Goal: Transaction & Acquisition: Book appointment/travel/reservation

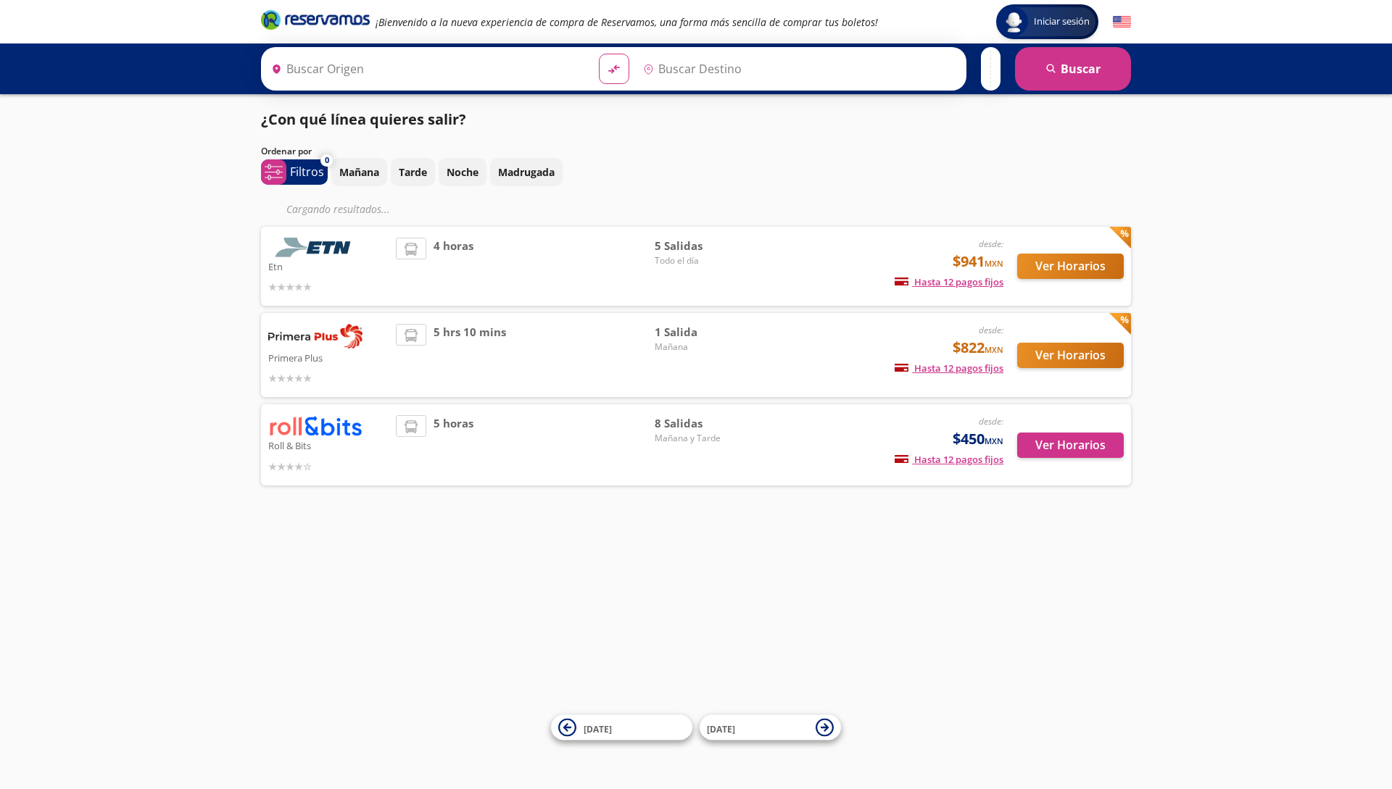
type input "[GEOGRAPHIC_DATA], [GEOGRAPHIC_DATA]"
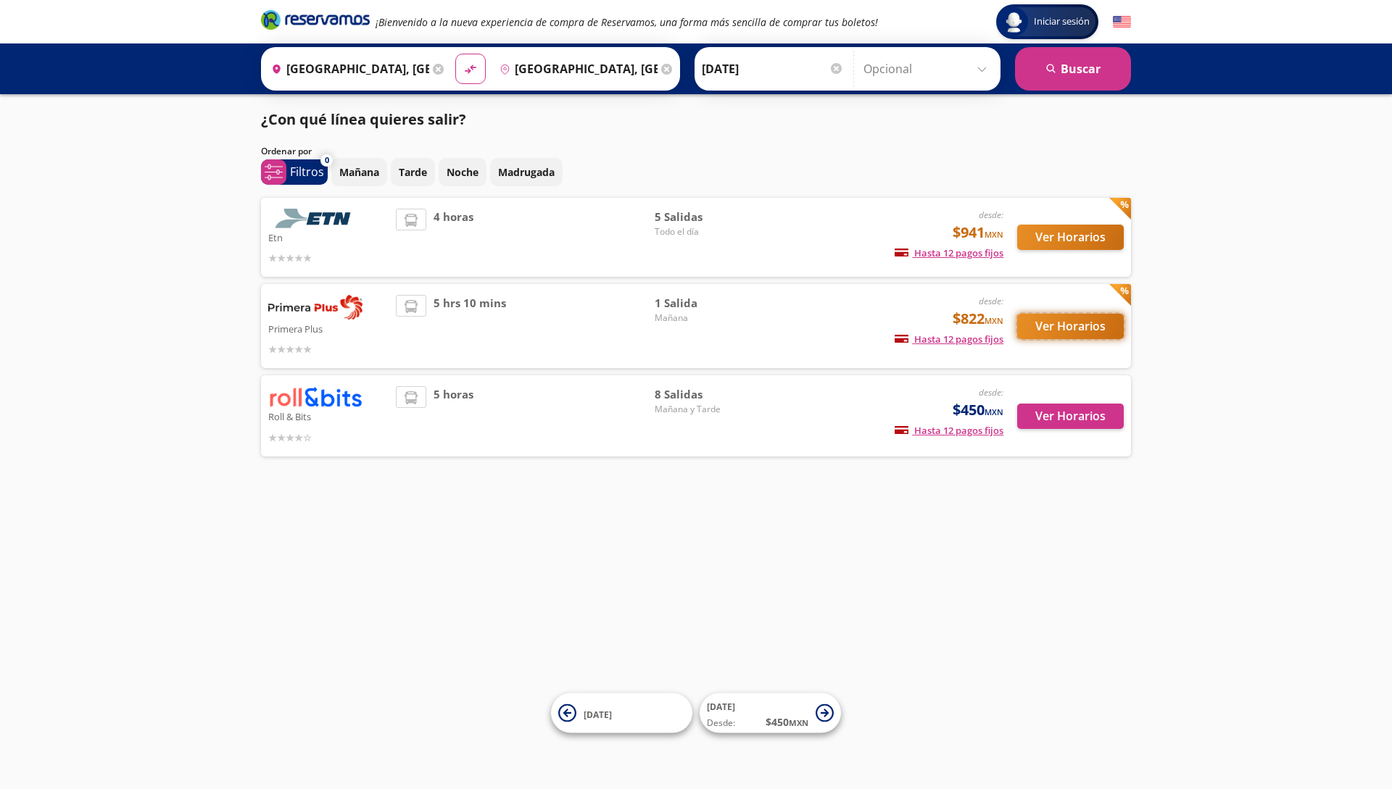
click at [1074, 324] on button "Ver Horarios" at bounding box center [1070, 326] width 107 height 25
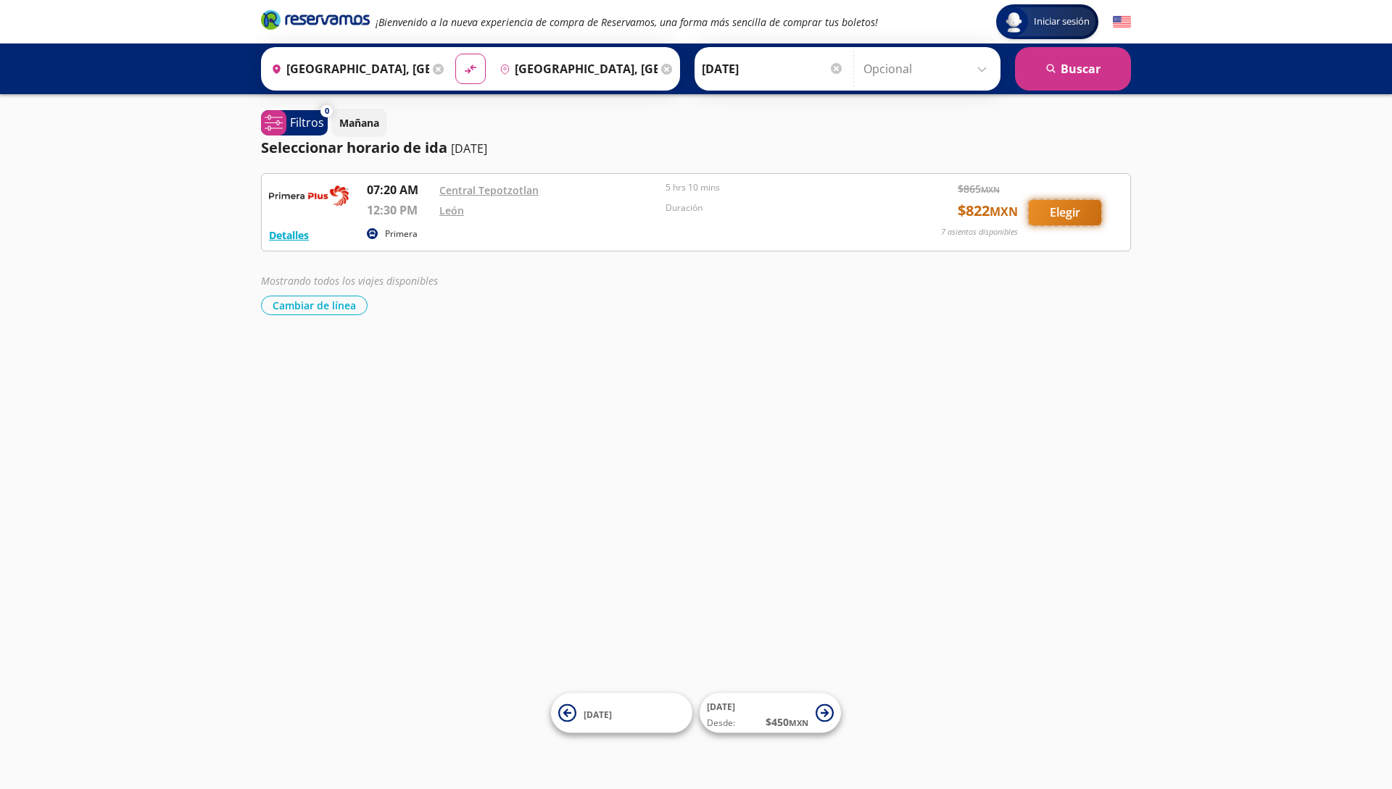
click at [1060, 221] on button "Elegir" at bounding box center [1065, 212] width 72 height 25
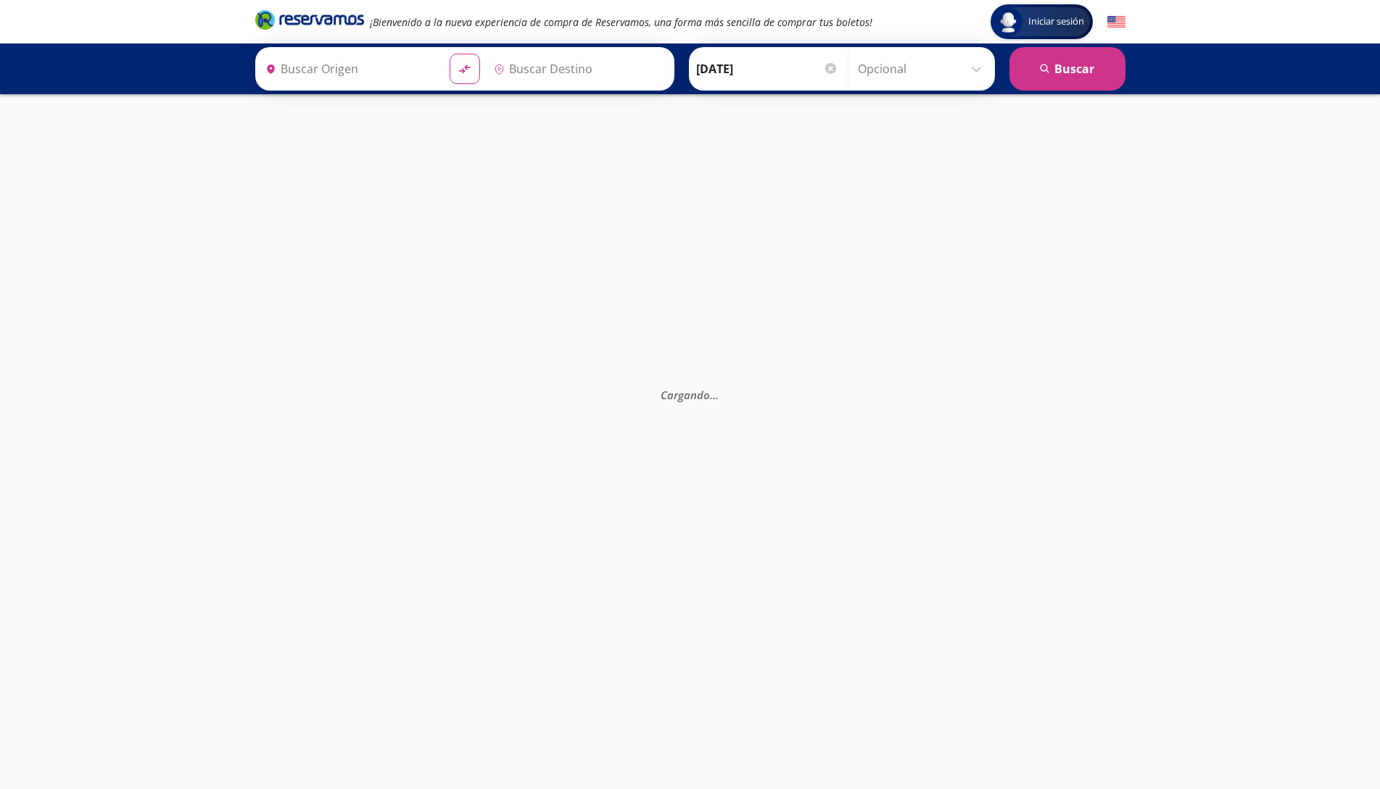
type input "[GEOGRAPHIC_DATA], [GEOGRAPHIC_DATA]"
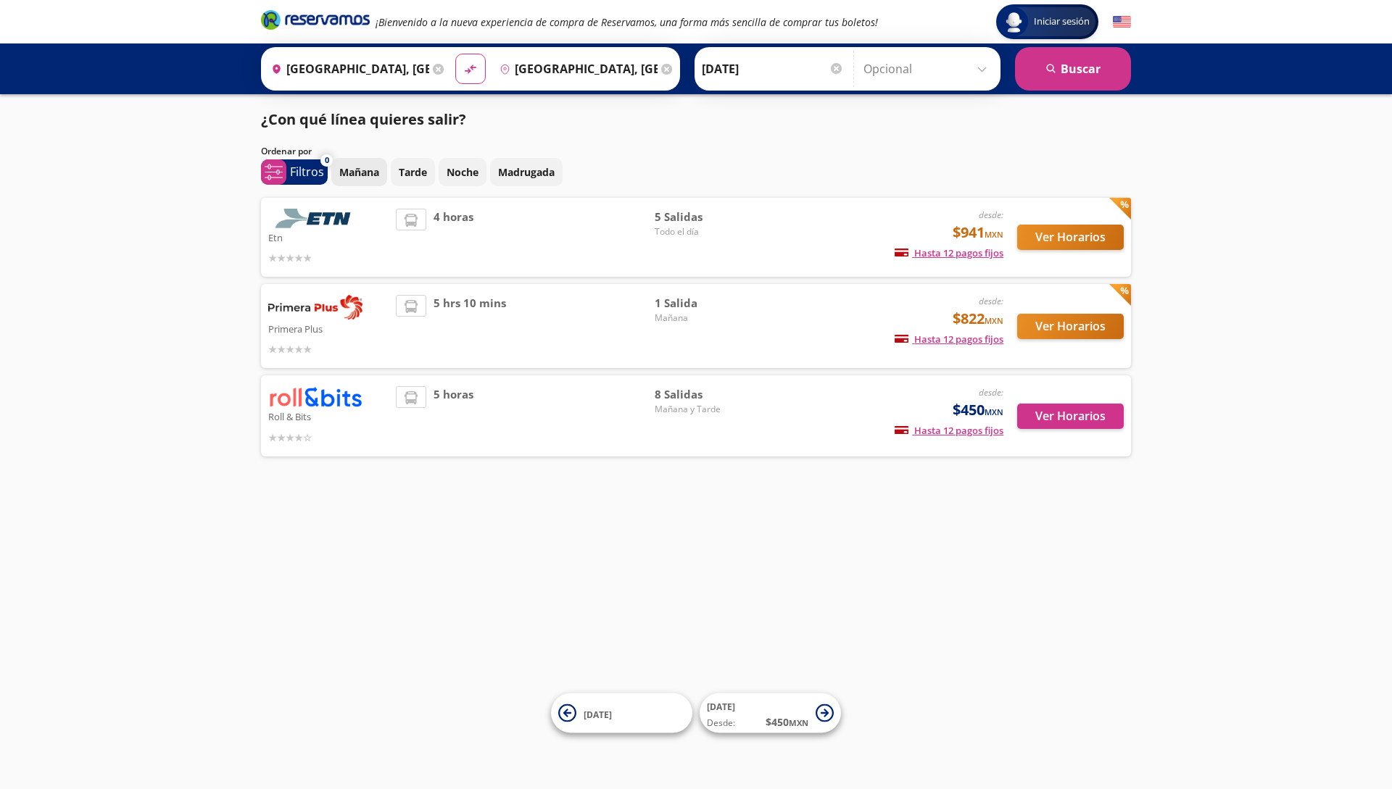
click at [373, 180] on button "Mañana" at bounding box center [359, 172] width 56 height 28
click at [377, 173] on p "Mañana" at bounding box center [359, 172] width 40 height 15
click at [461, 173] on p "Noche" at bounding box center [463, 172] width 32 height 15
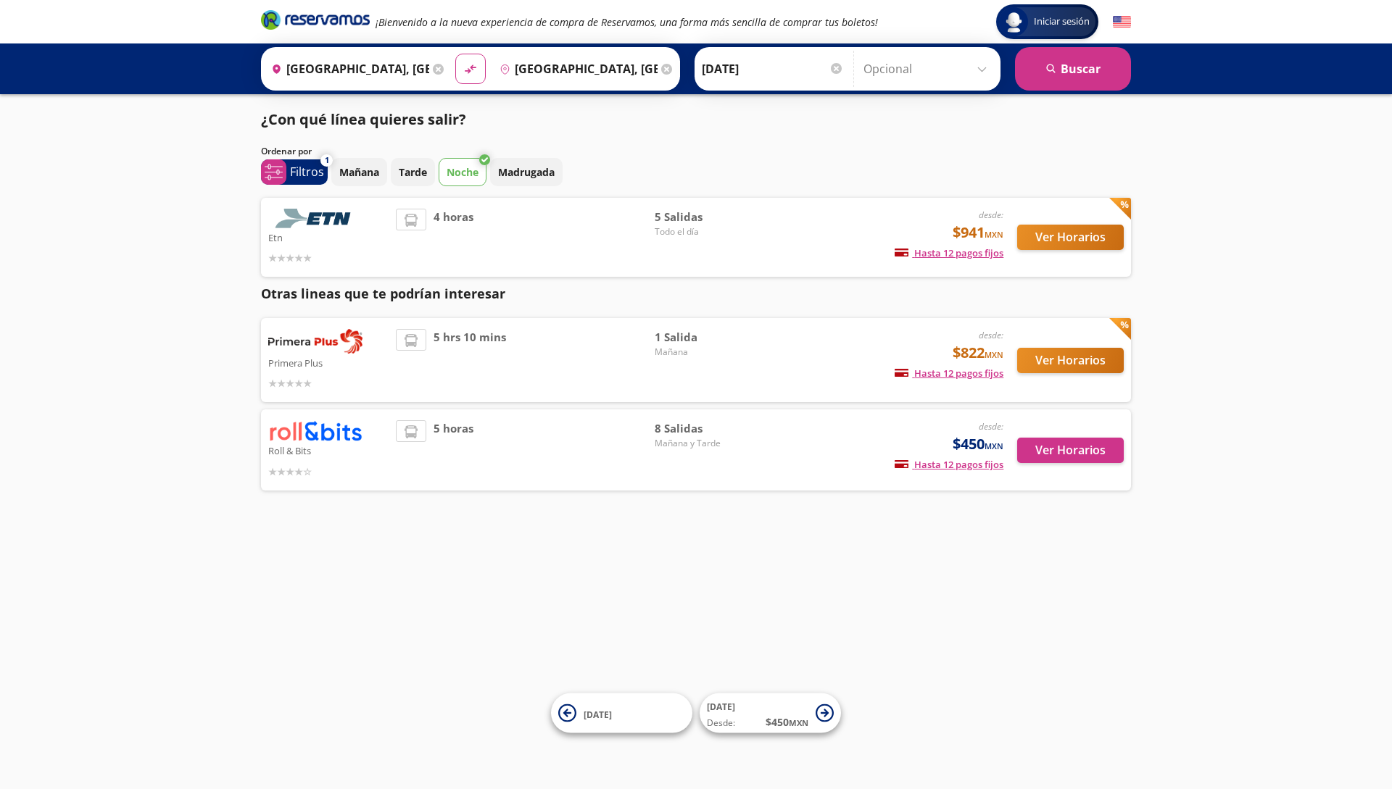
click at [456, 176] on p "Noche" at bounding box center [463, 172] width 32 height 15
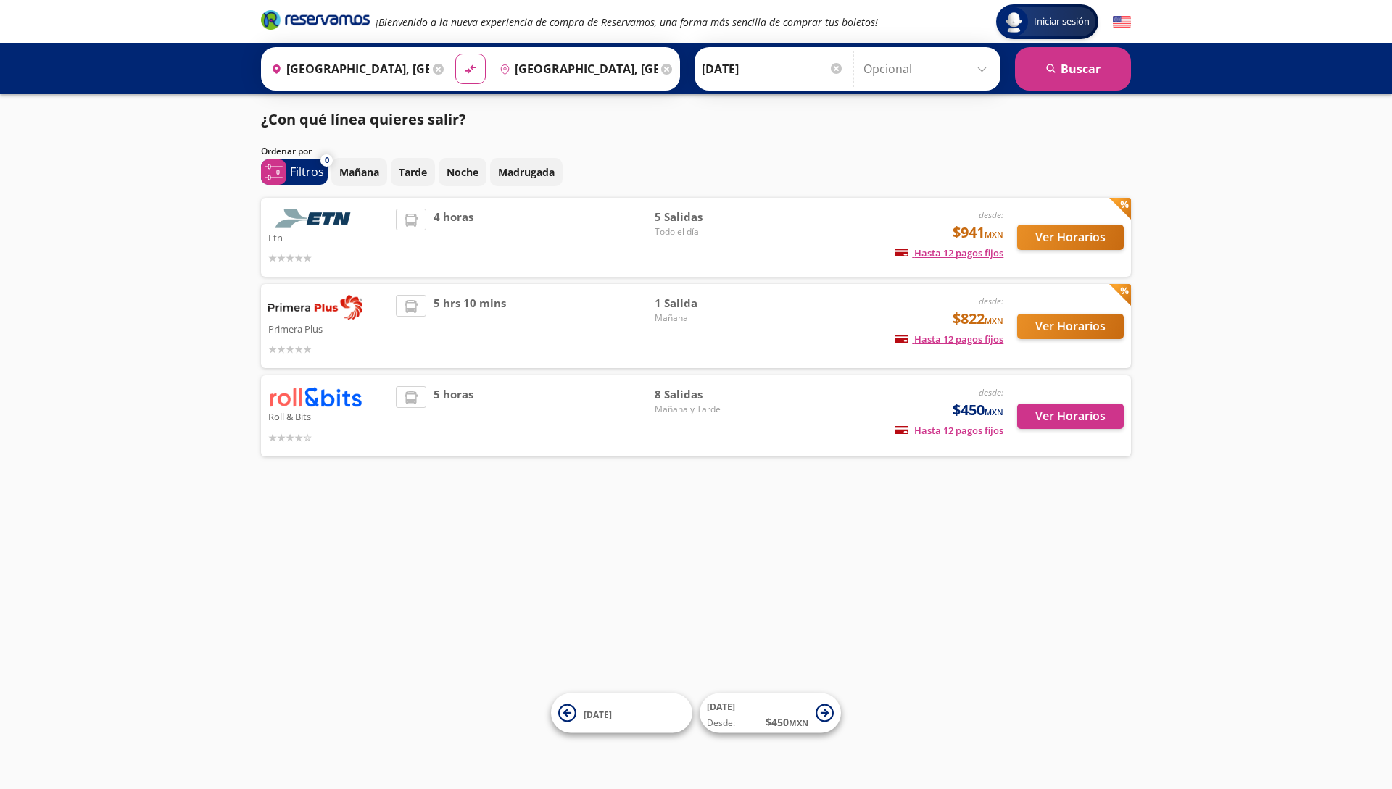
click at [631, 231] on div "4 horas" at bounding box center [525, 237] width 259 height 57
click at [1093, 245] on button "Ver Horarios" at bounding box center [1070, 237] width 107 height 25
click at [1081, 233] on button "Ver Horarios" at bounding box center [1070, 237] width 107 height 25
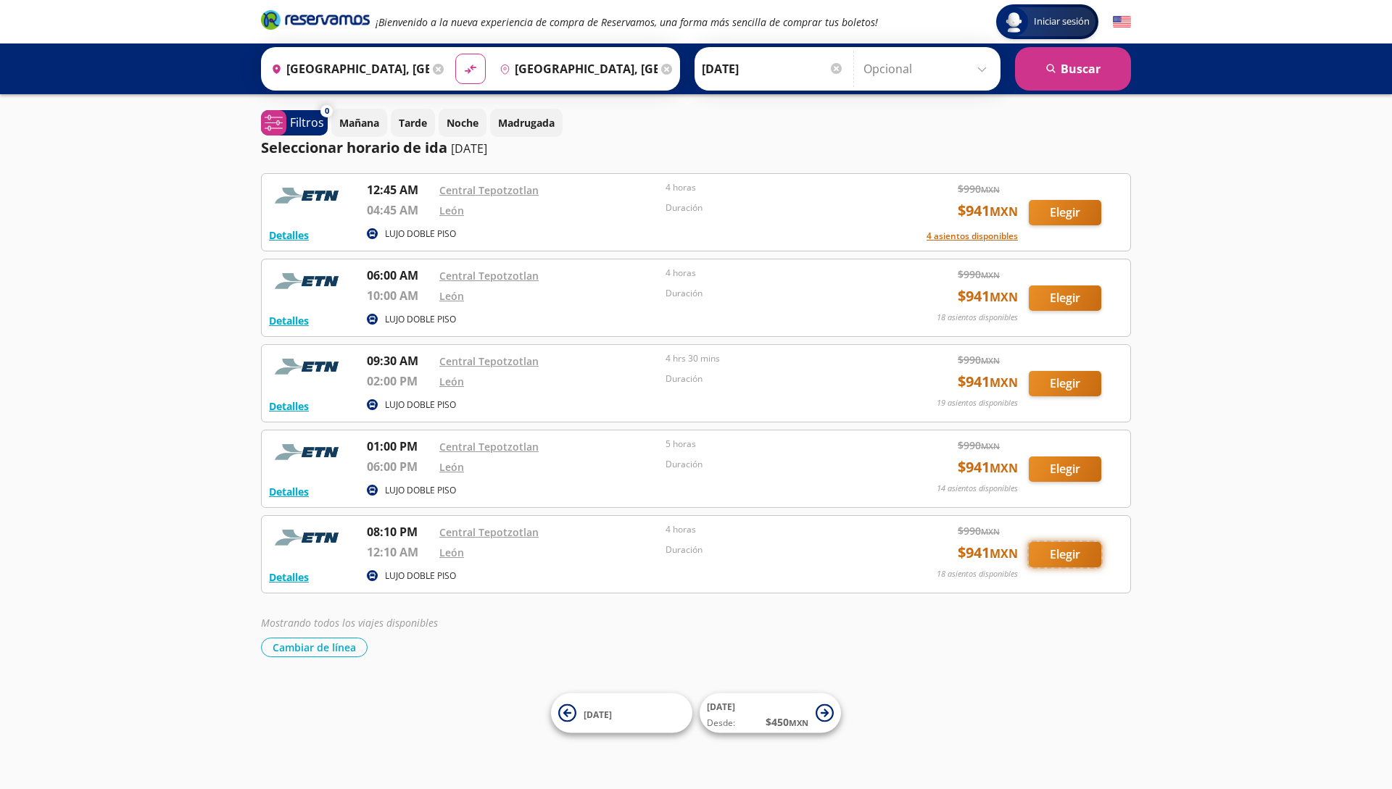
click at [1086, 552] on button "Elegir" at bounding box center [1065, 554] width 72 height 25
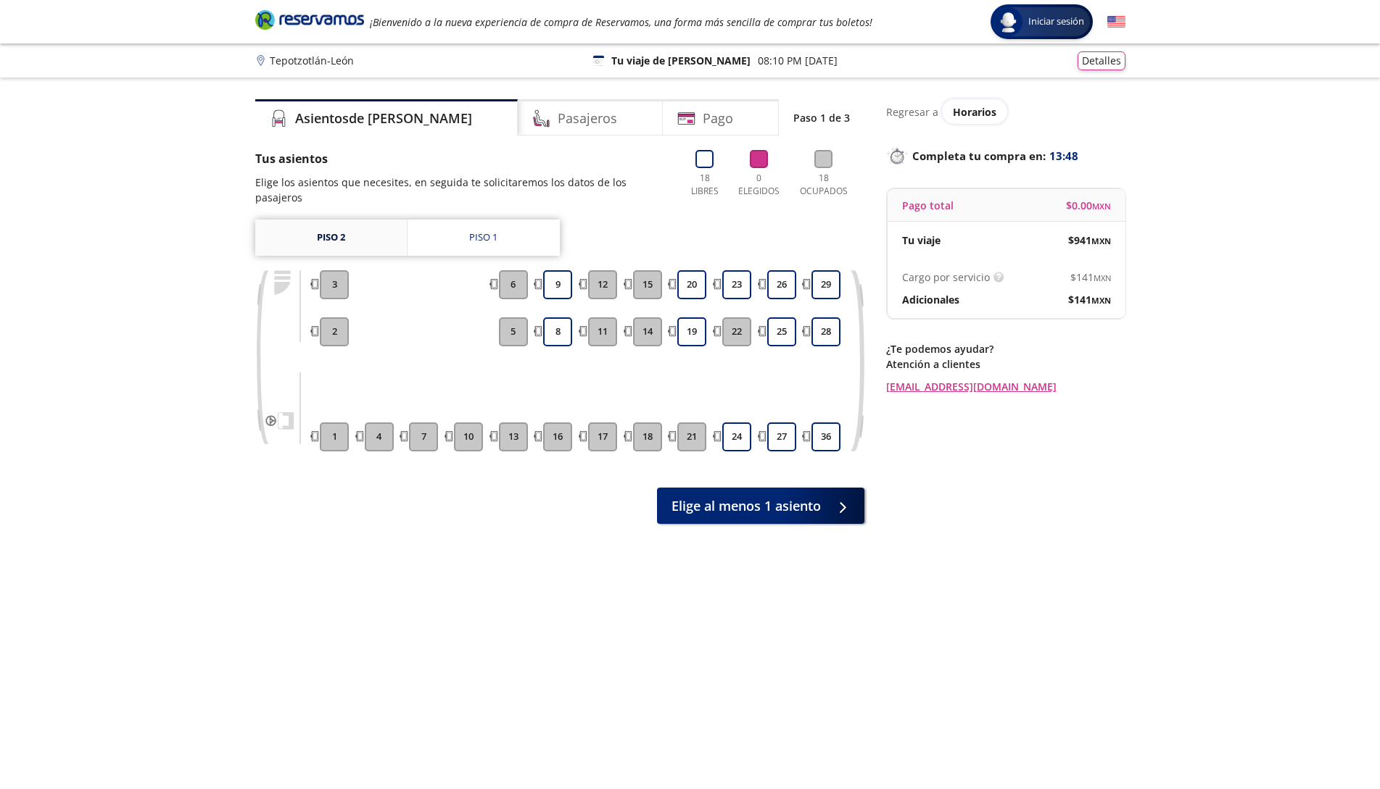
click at [380, 246] on link "Piso 2" at bounding box center [331, 238] width 152 height 36
click at [444, 229] on link "Piso 1" at bounding box center [483, 238] width 152 height 36
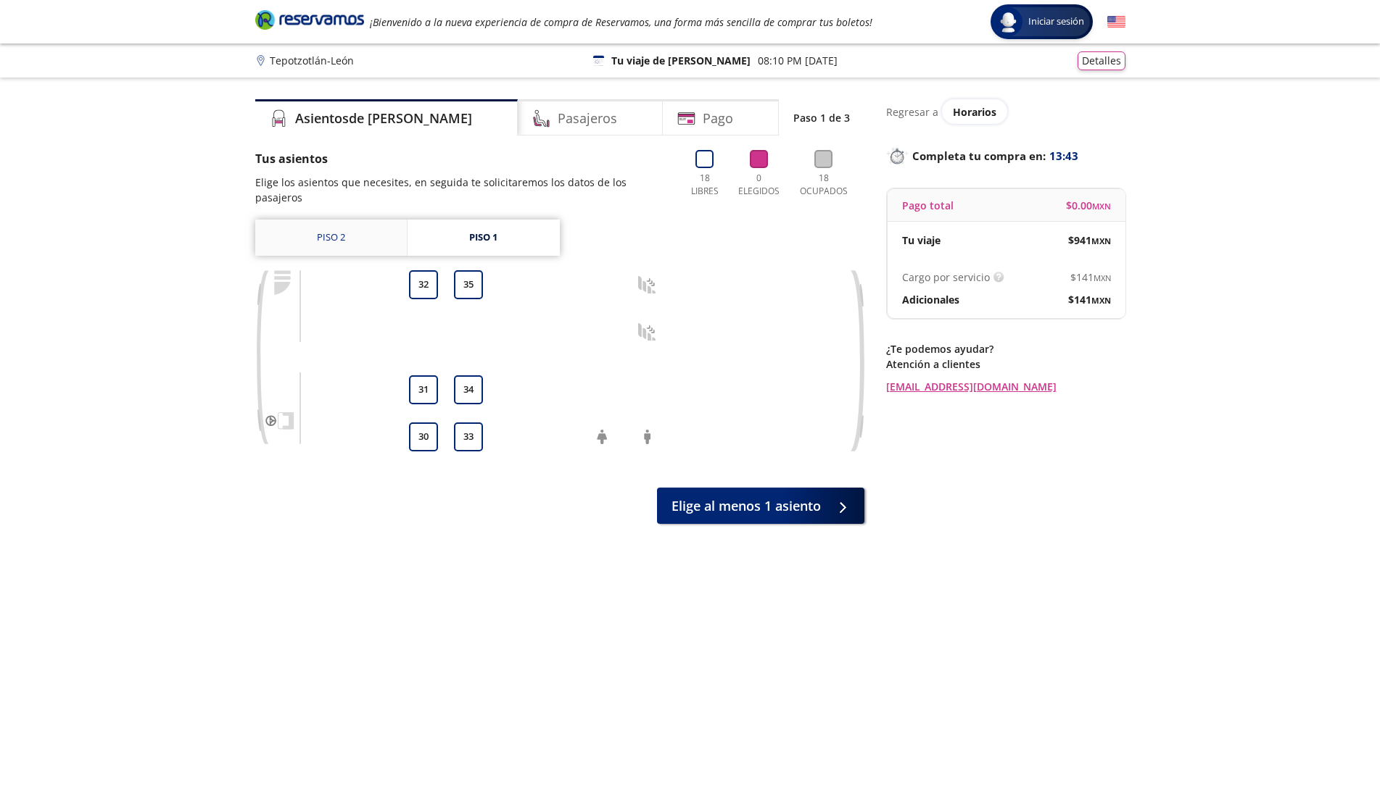
click at [362, 239] on link "Piso 2" at bounding box center [331, 238] width 152 height 36
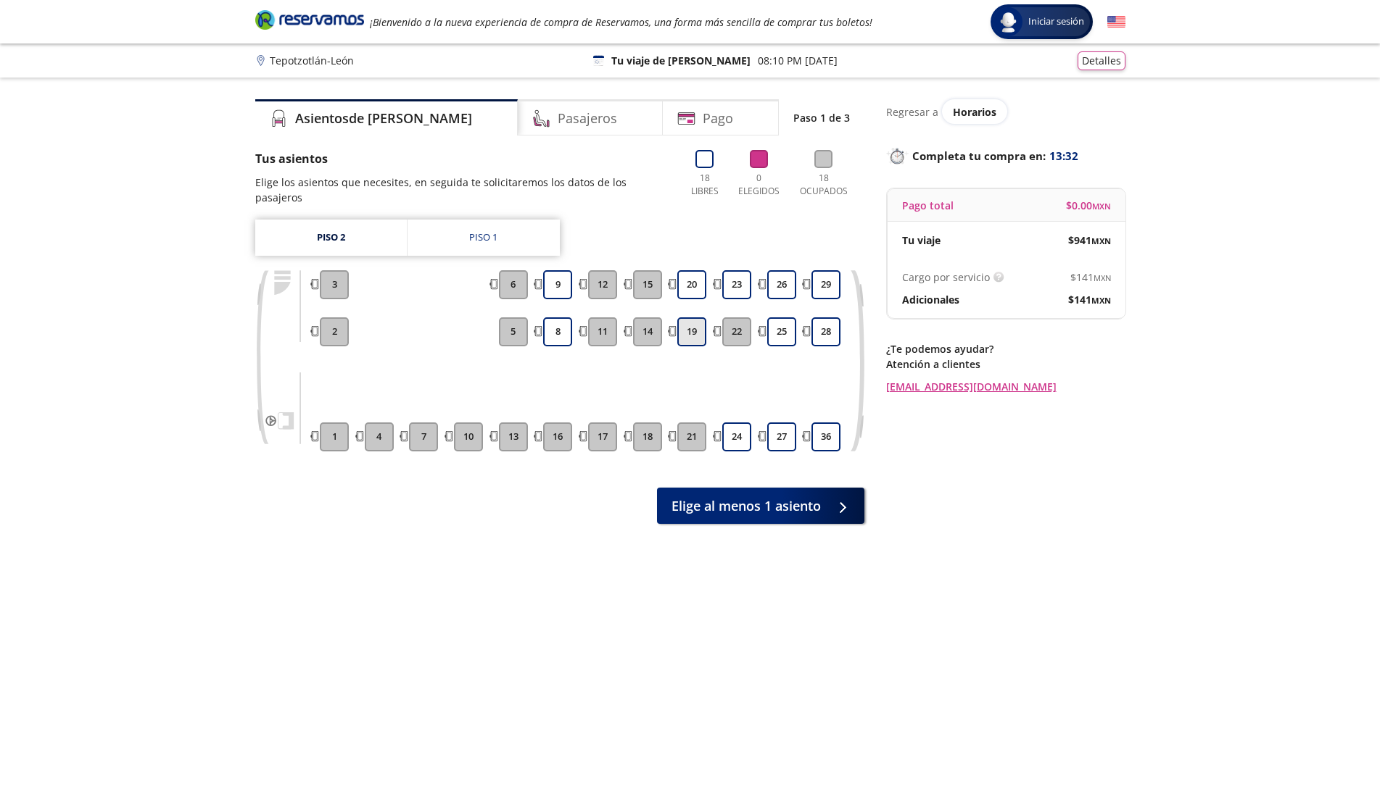
click at [689, 336] on button "19" at bounding box center [691, 332] width 29 height 29
click at [686, 286] on button "20" at bounding box center [691, 284] width 29 height 29
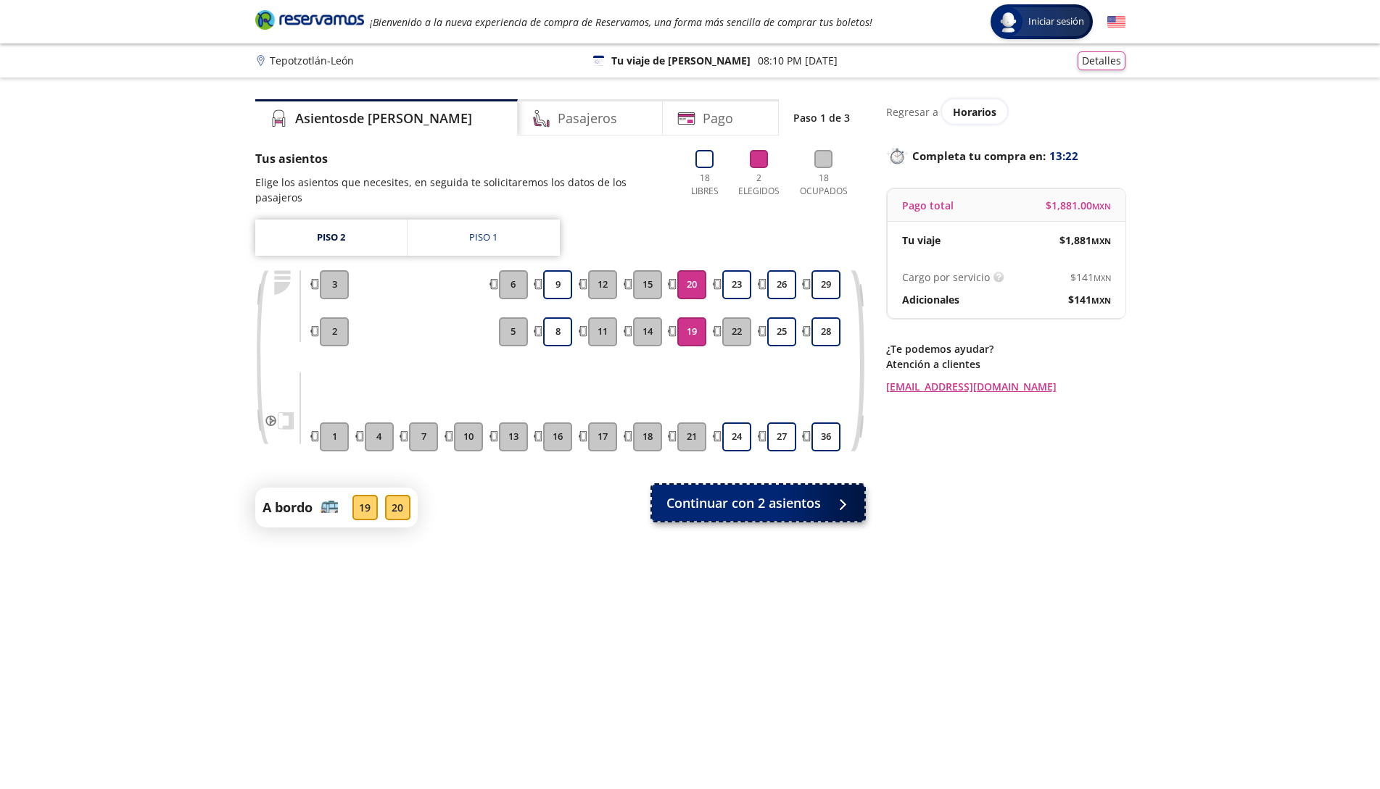
click at [758, 510] on span "Continuar con 2 asientos" at bounding box center [743, 504] width 154 height 20
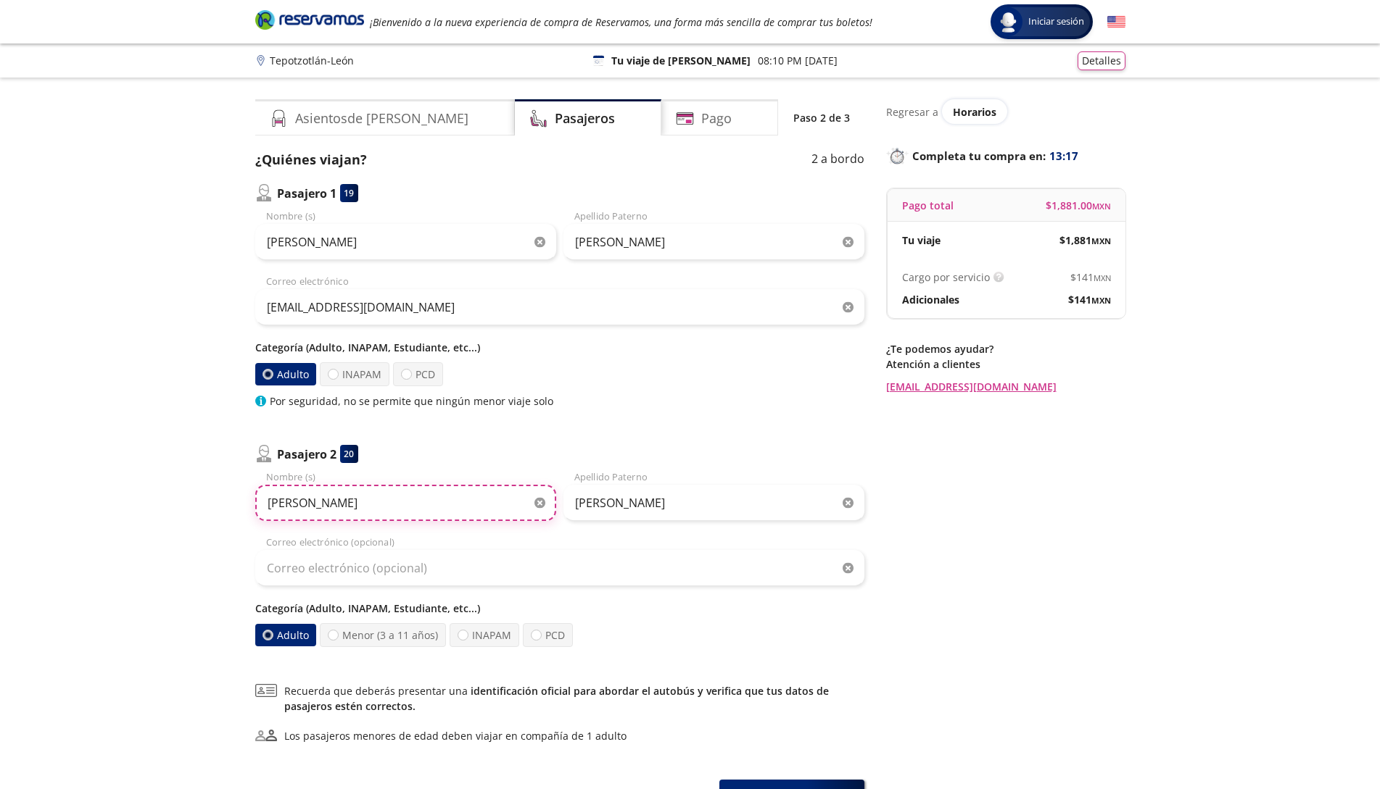
click at [408, 508] on input "JULIAN" at bounding box center [405, 503] width 301 height 36
click at [387, 506] on input "FLOR SELENE AGUILARLANDEROS" at bounding box center [405, 503] width 301 height 36
drag, startPoint x: 469, startPoint y: 505, endPoint x: 339, endPoint y: 498, distance: 129.9
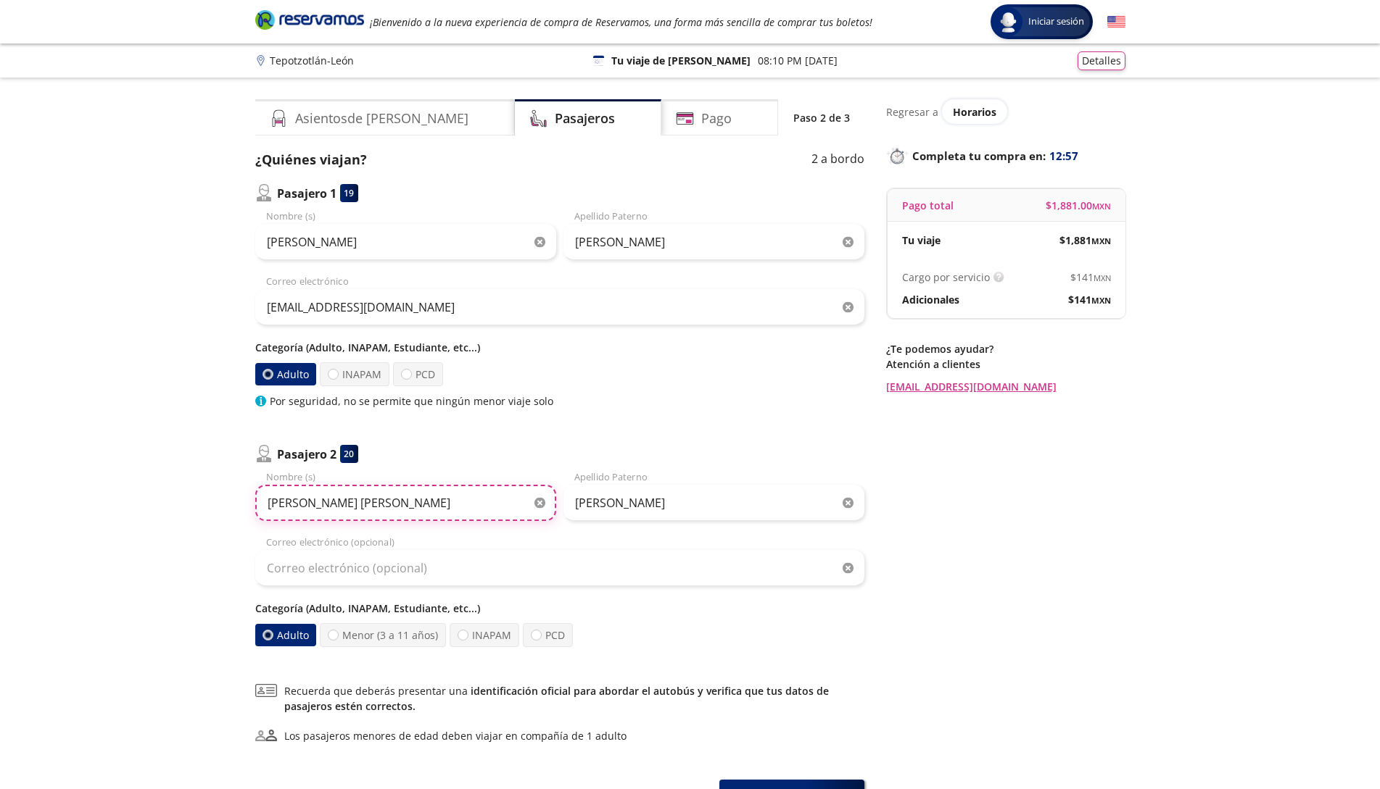
click at [339, 498] on input "FLOR SELENE AGUILAR LANDEROS" at bounding box center [405, 503] width 301 height 36
type input "FLOR SELENE"
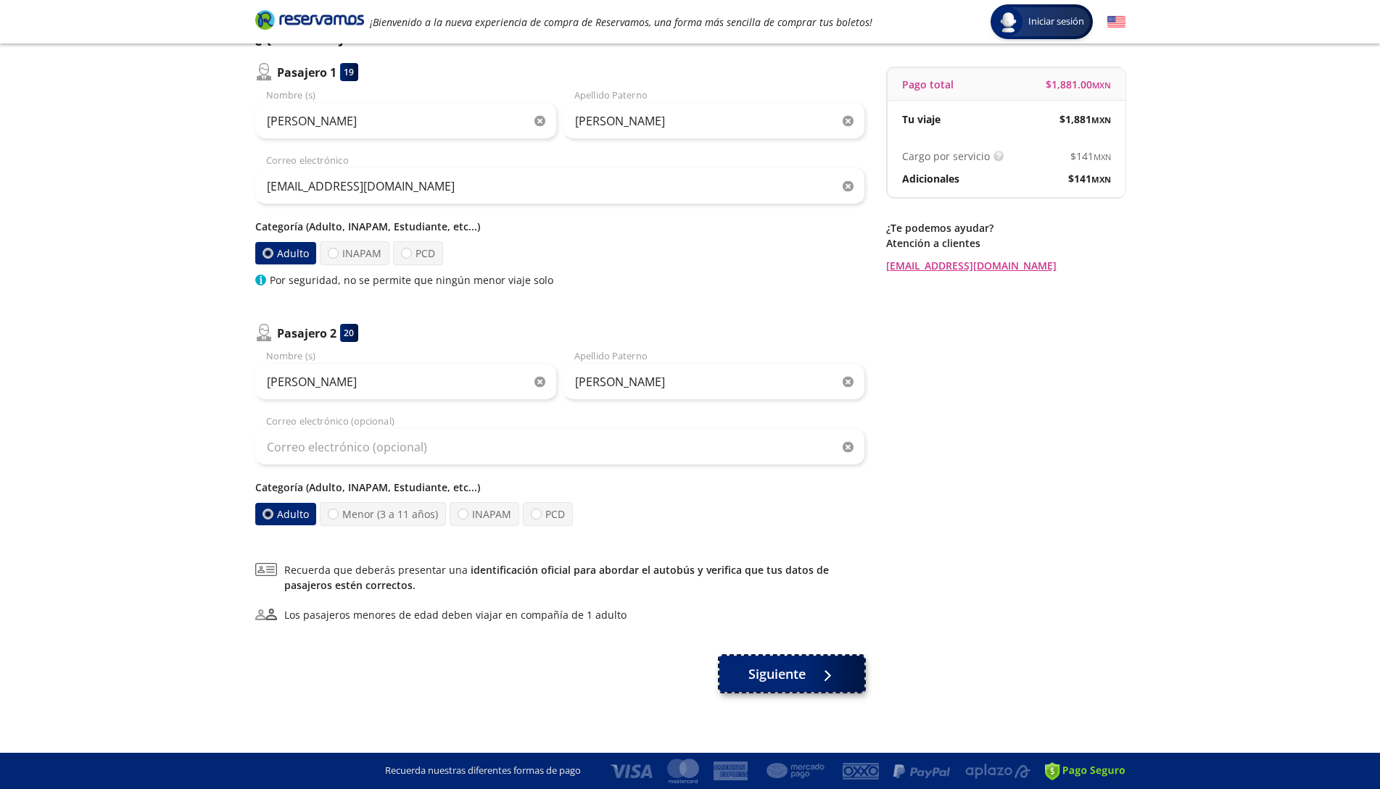
click at [782, 671] on span "Siguiente" at bounding box center [776, 675] width 57 height 20
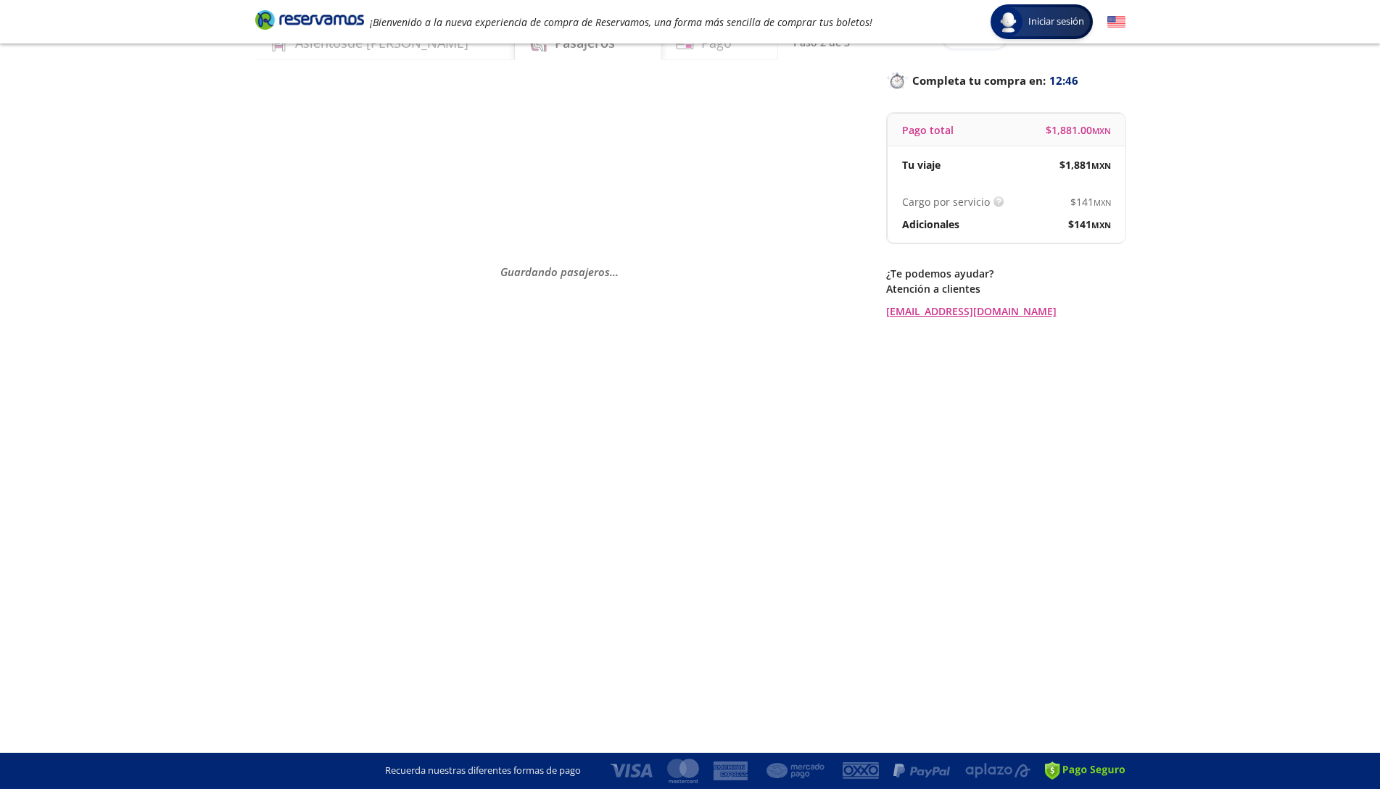
scroll to position [0, 0]
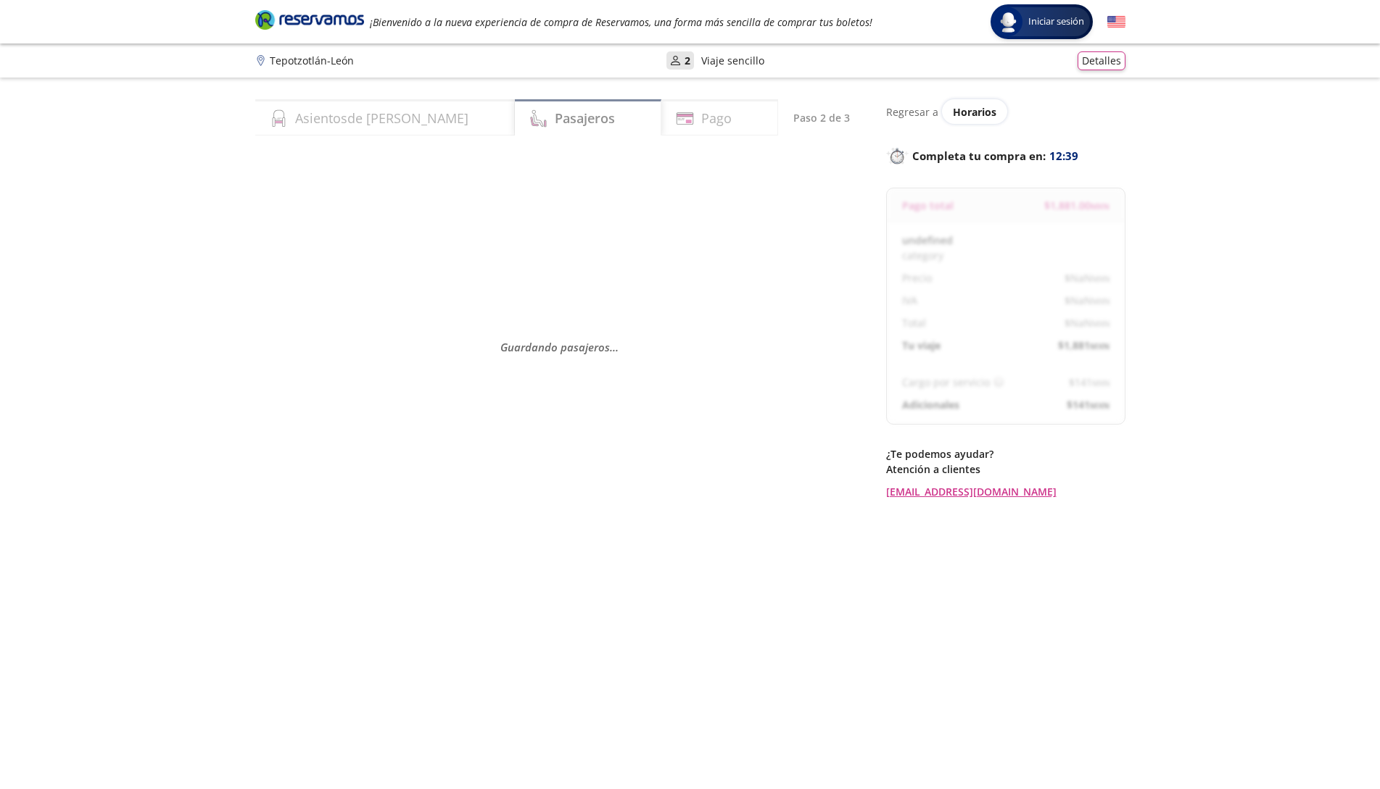
select select "MX"
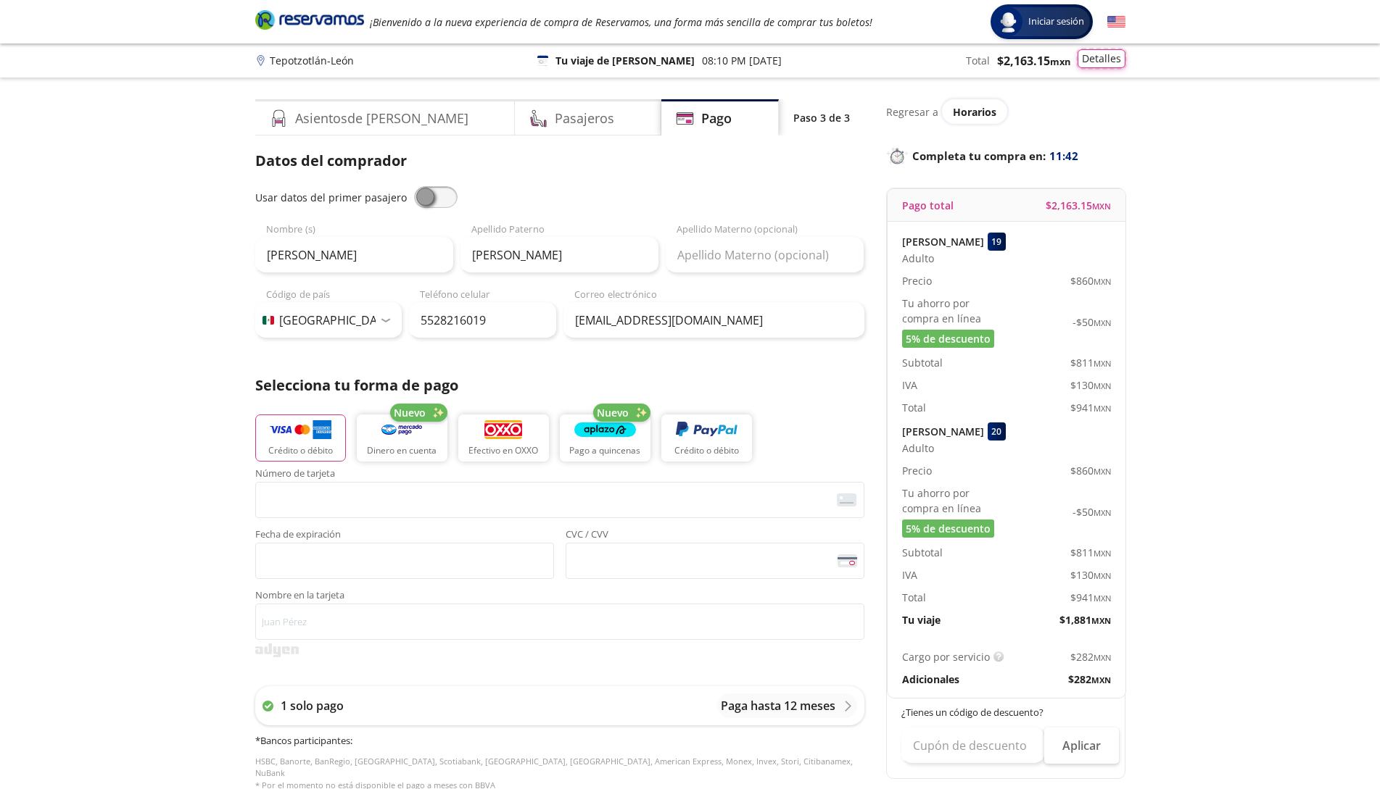
click at [1089, 61] on button "Detalles" at bounding box center [1101, 58] width 48 height 19
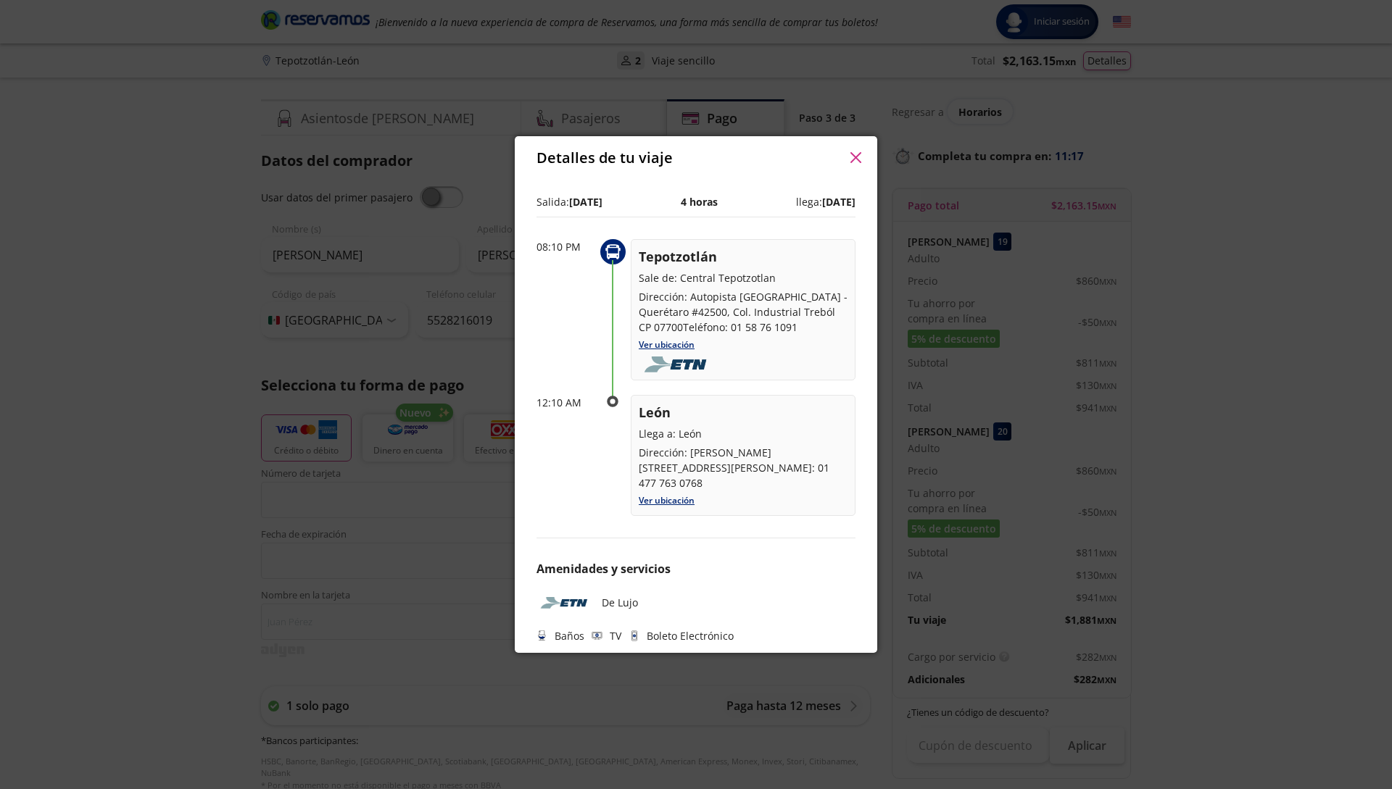
click at [855, 158] on icon "button" at bounding box center [855, 157] width 11 height 11
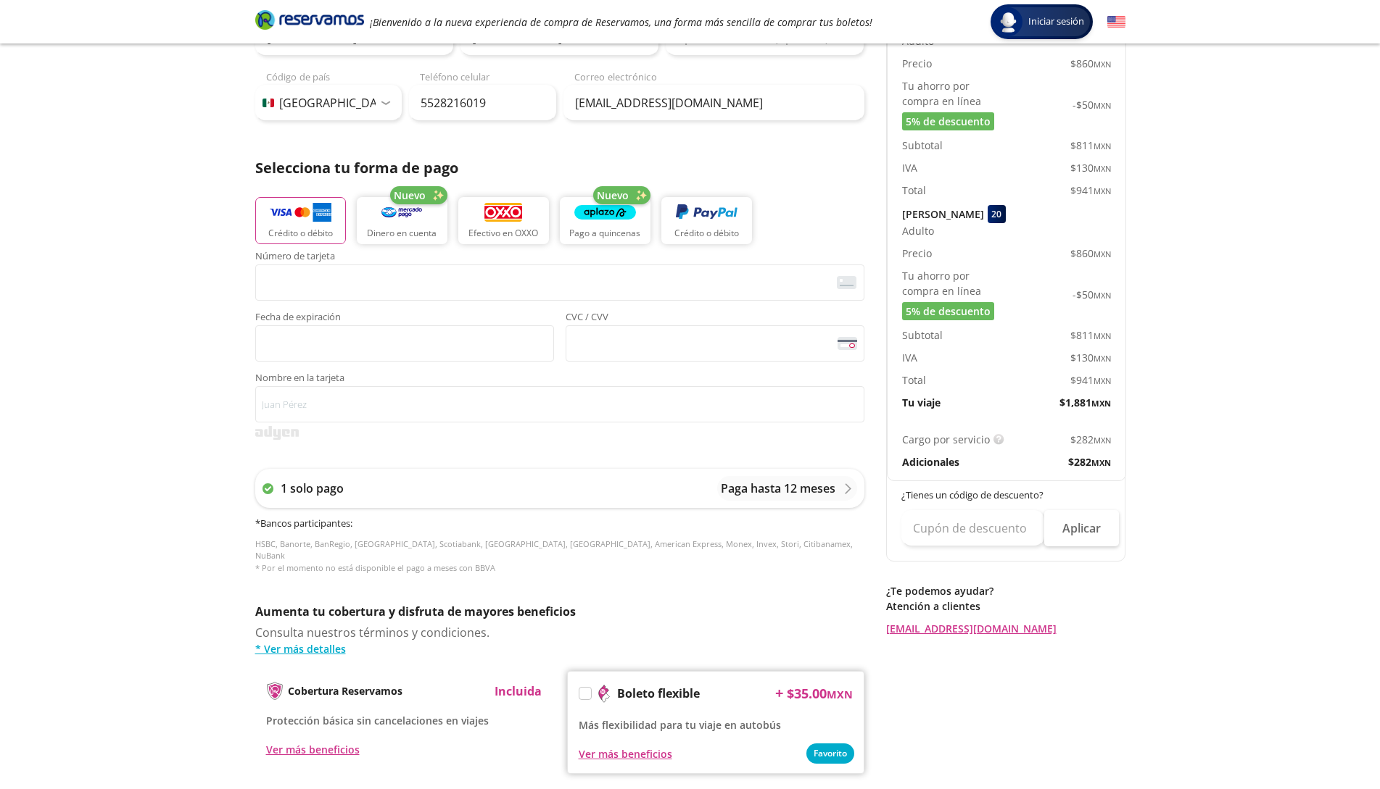
scroll to position [145, 0]
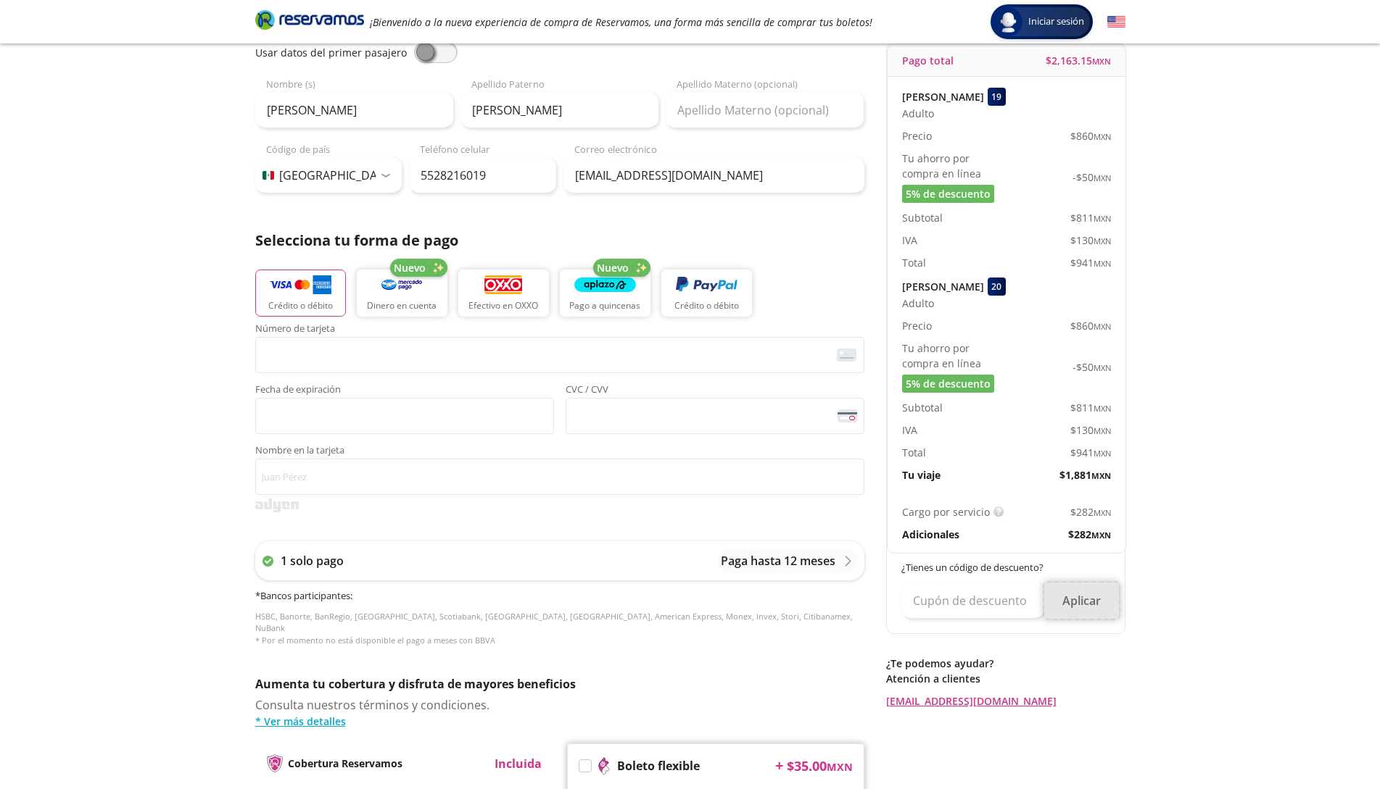
click at [1074, 595] on button "Aplicar" at bounding box center [1081, 601] width 75 height 36
click at [996, 612] on input "text" at bounding box center [972, 601] width 143 height 36
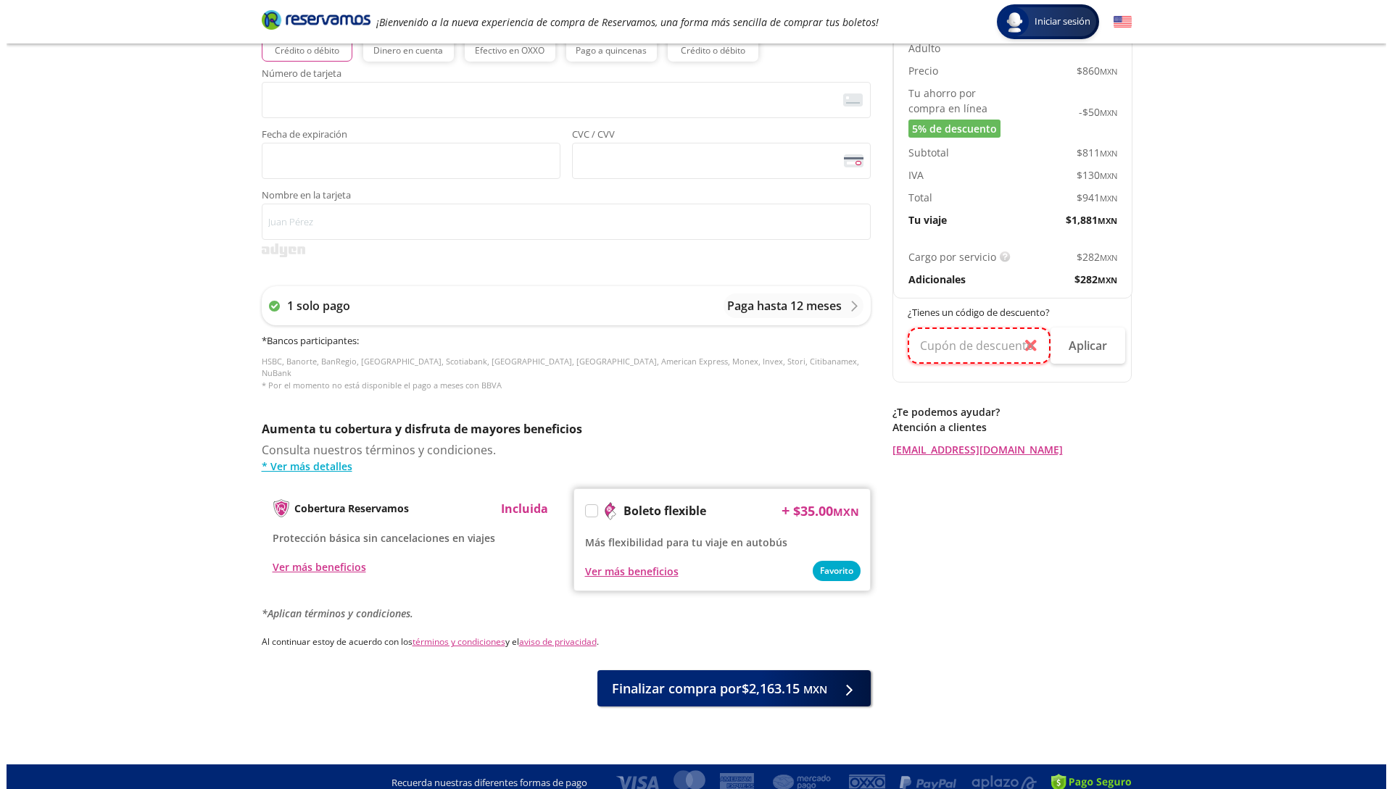
scroll to position [0, 0]
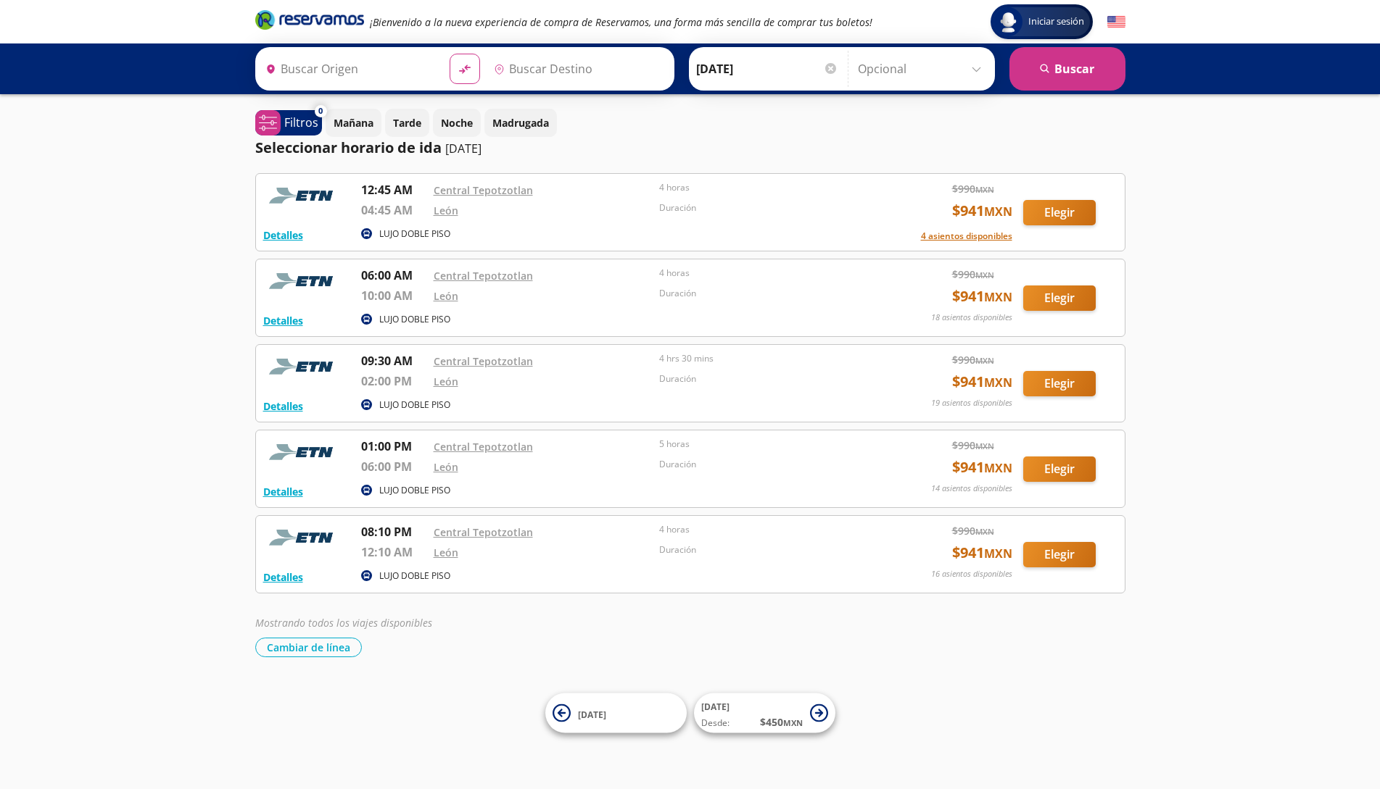
type input "[GEOGRAPHIC_DATA], [GEOGRAPHIC_DATA]"
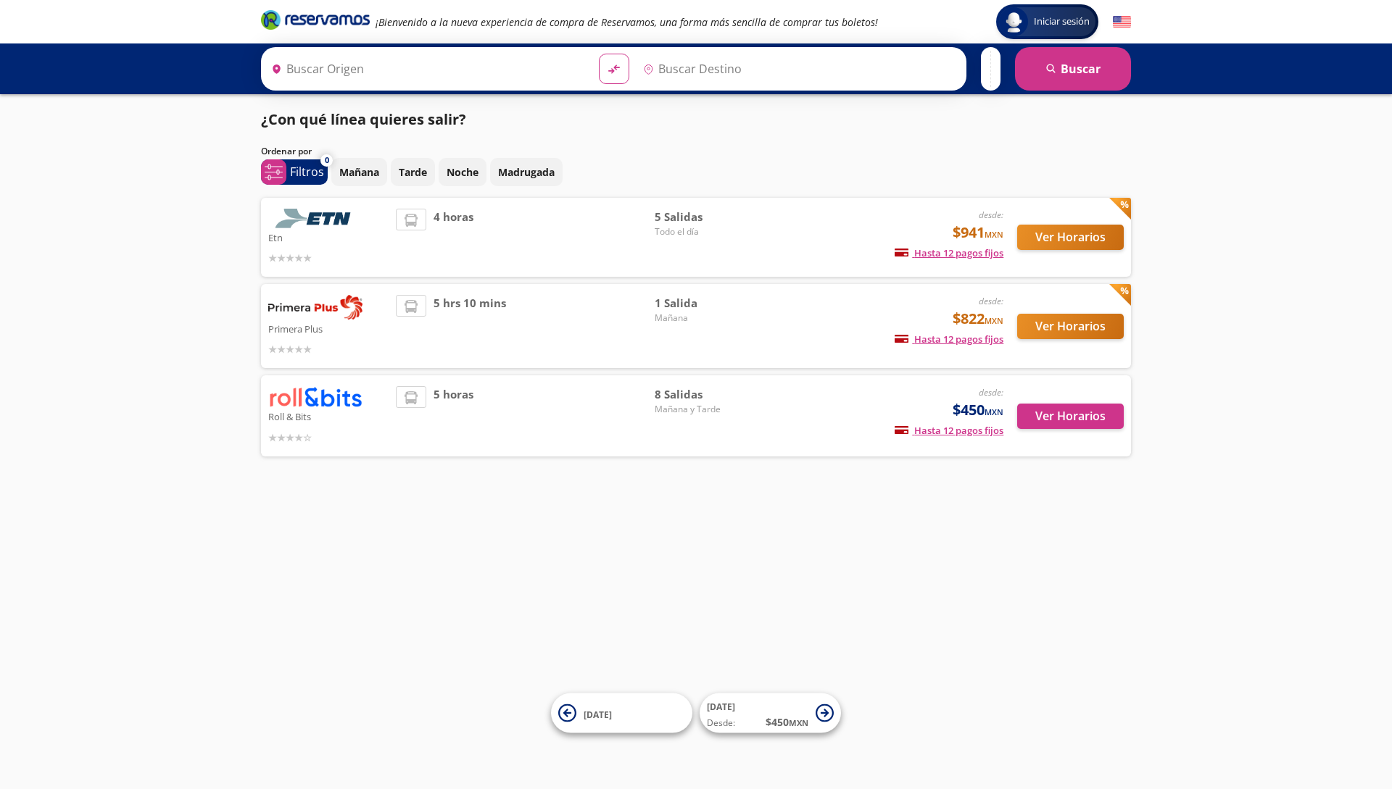
type input "[GEOGRAPHIC_DATA], [GEOGRAPHIC_DATA]"
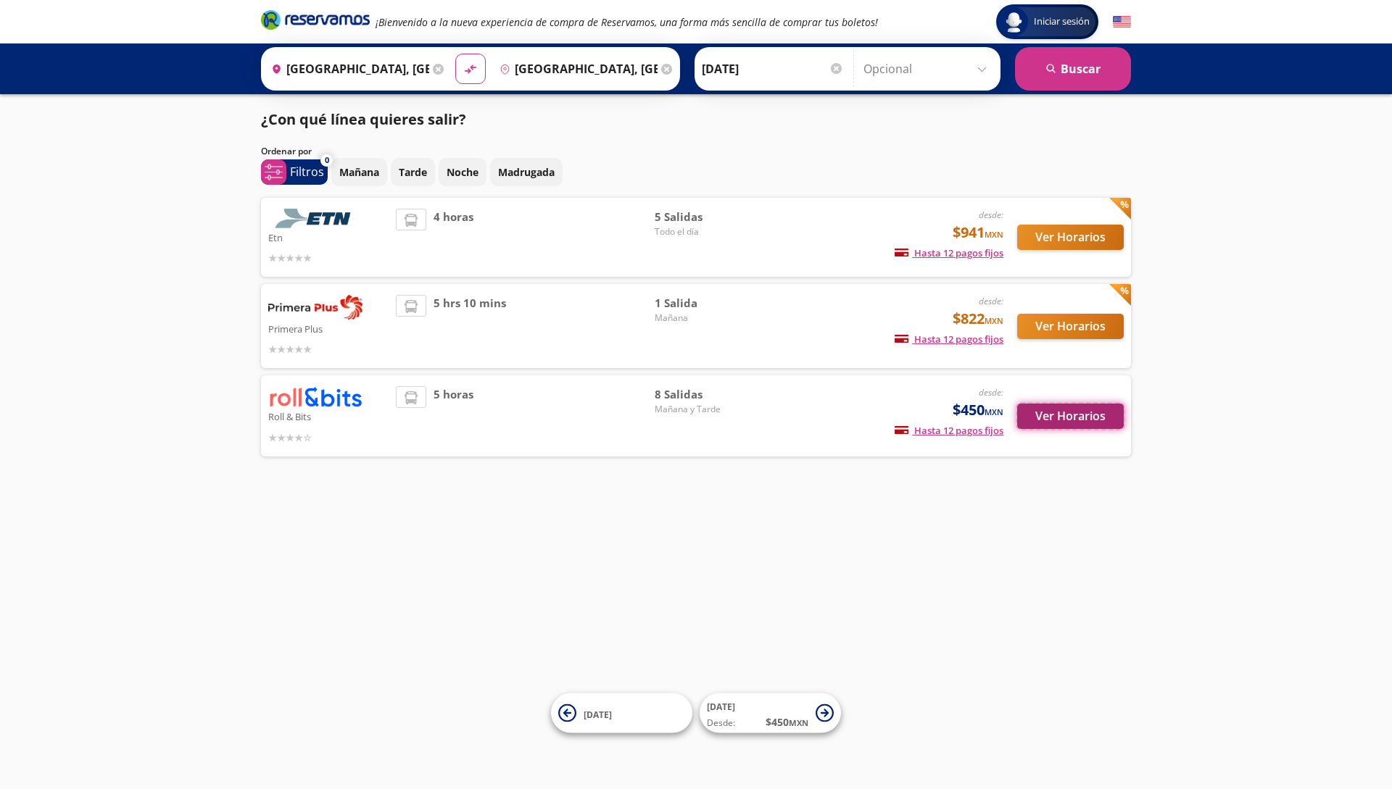
click at [1082, 407] on button "Ver Horarios" at bounding box center [1070, 416] width 107 height 25
